Goal: Obtain resource: Download file/media

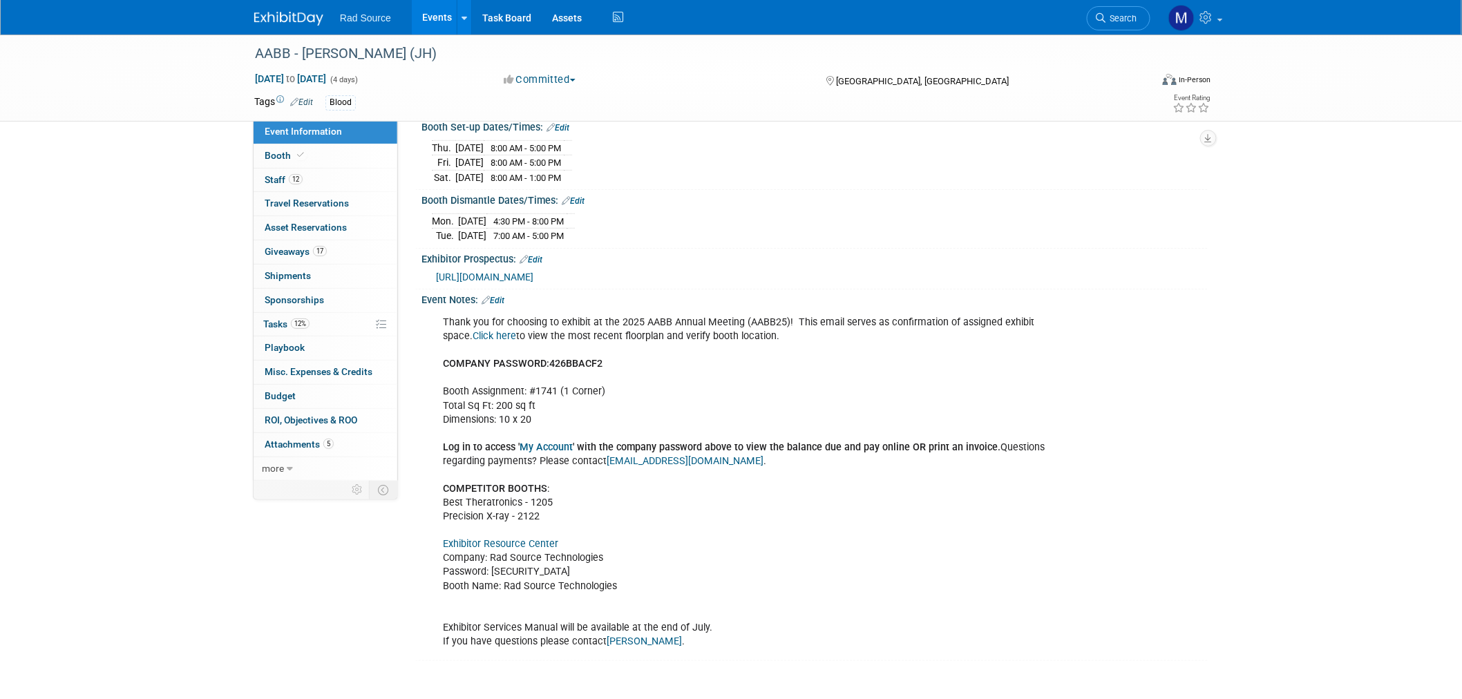
click at [283, 12] on img at bounding box center [288, 19] width 69 height 14
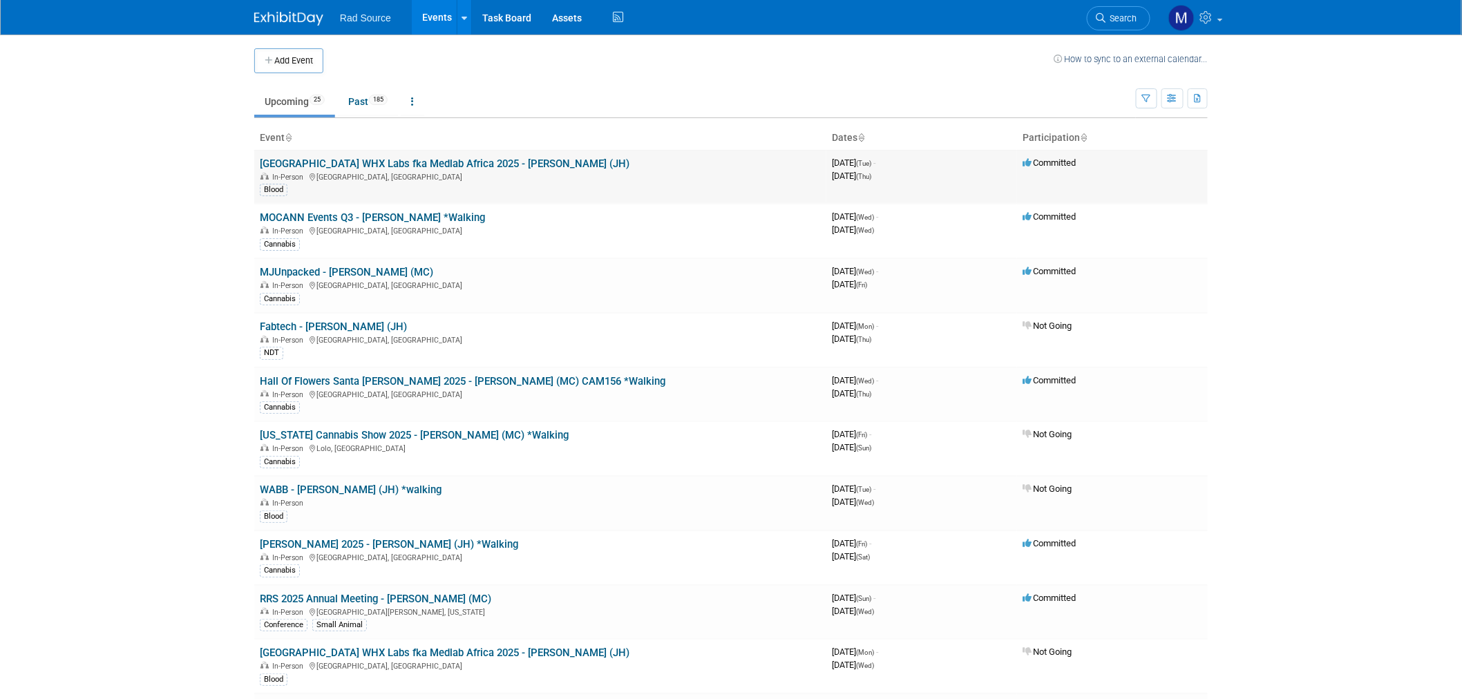
click at [391, 168] on link "[GEOGRAPHIC_DATA] WHX Labs fka Medlab Africa 2025 - [PERSON_NAME] (JH)" at bounding box center [445, 163] width 370 height 12
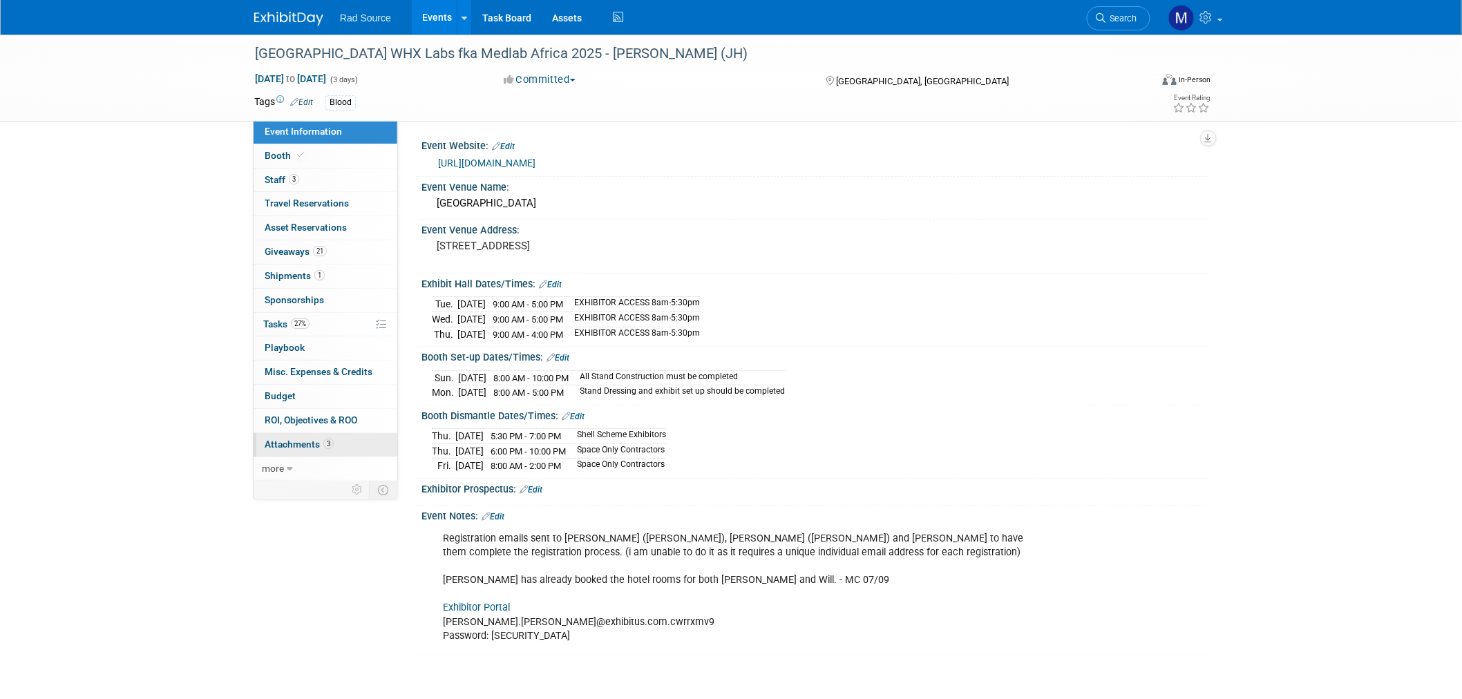
click at [298, 449] on span "Attachments 3" at bounding box center [299, 444] width 69 height 11
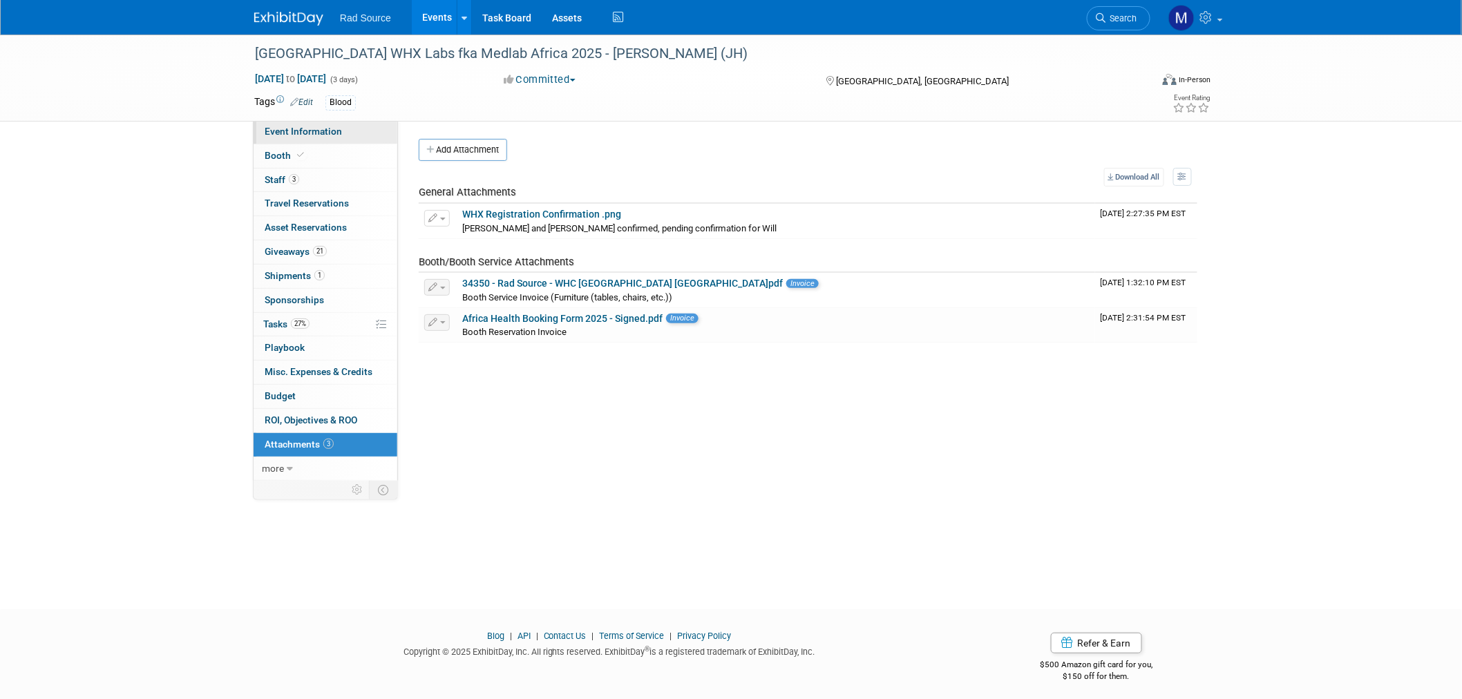
click at [313, 123] on link "Event Information" at bounding box center [325, 131] width 144 height 23
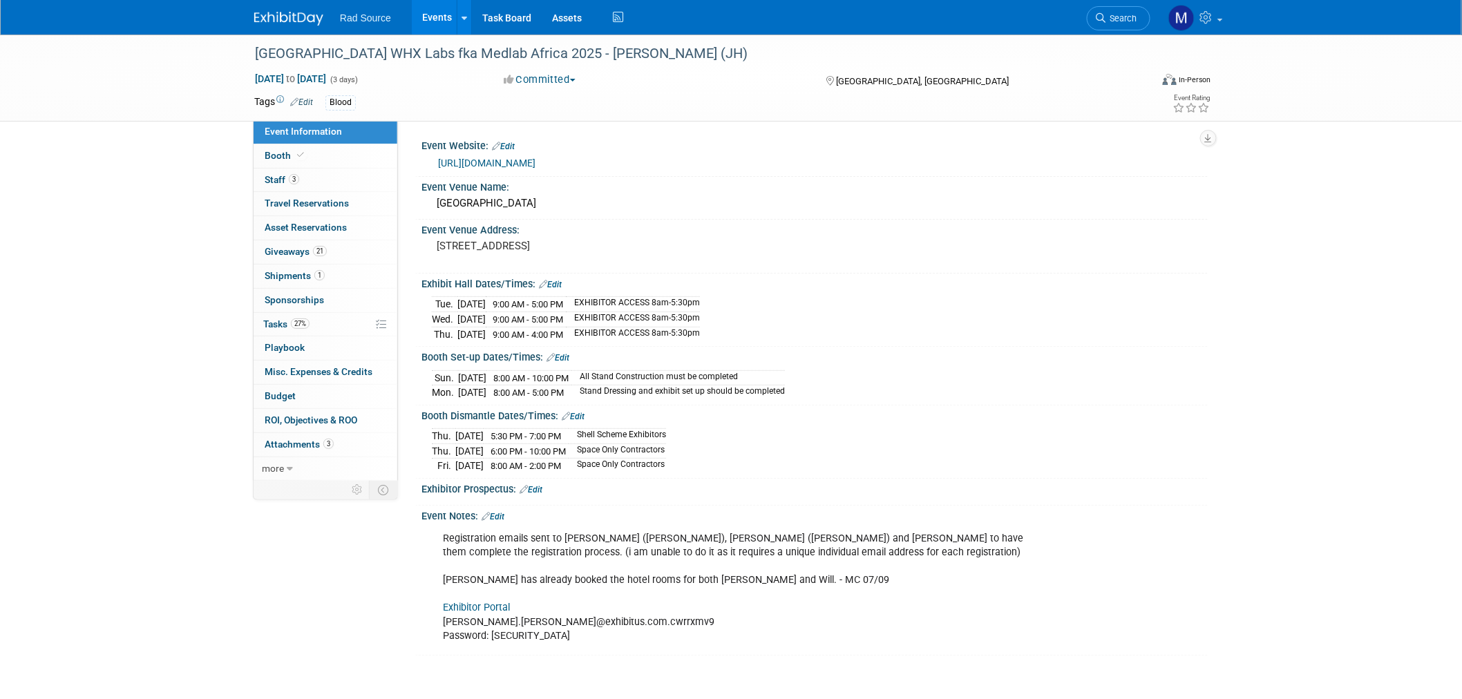
click at [489, 603] on link "Exhibitor Portal" at bounding box center [476, 608] width 67 height 12
click at [350, 444] on link "3 Attachments 3" at bounding box center [325, 444] width 144 height 23
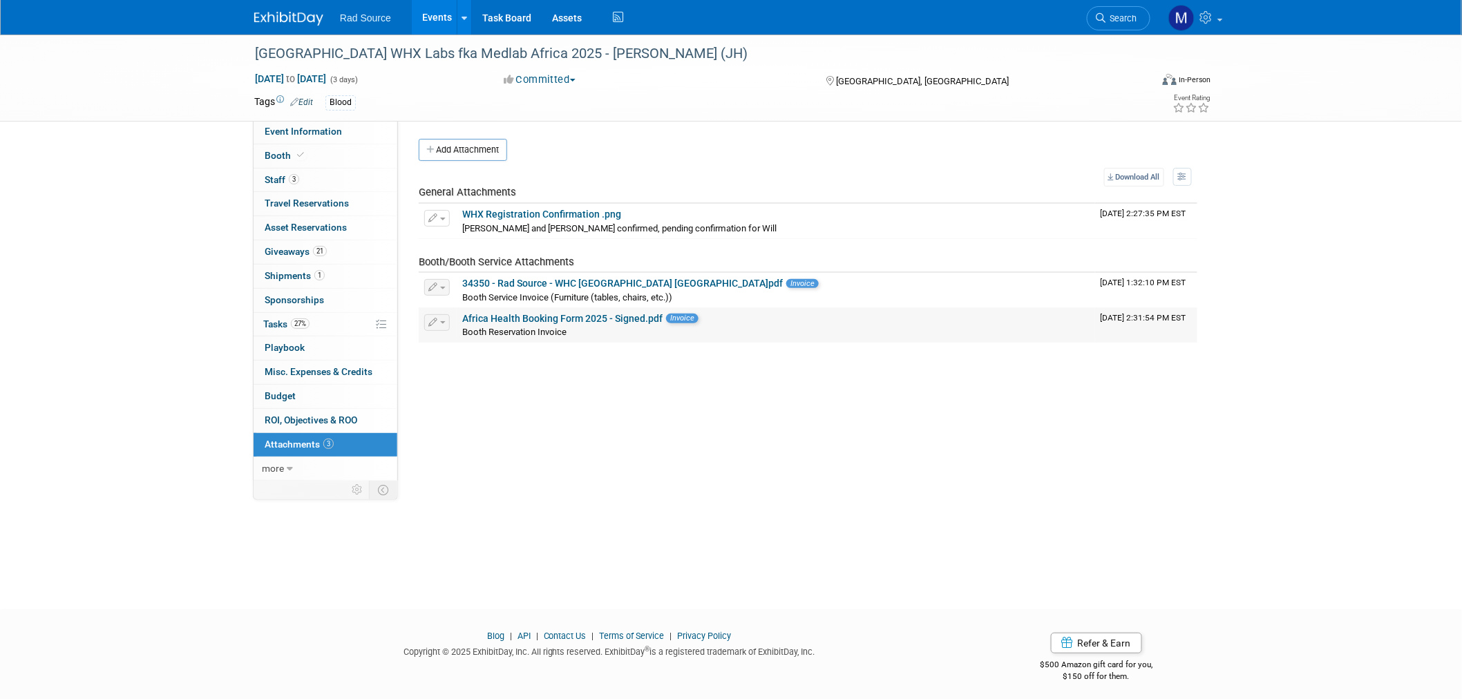
click at [524, 316] on link "Africa Health Booking Form 2025 - Signed.pdf" at bounding box center [562, 318] width 200 height 11
drag, startPoint x: 298, startPoint y: 19, endPoint x: 426, endPoint y: 111, distance: 157.9
click at [298, 19] on img at bounding box center [288, 19] width 69 height 14
